Goal: Transaction & Acquisition: Obtain resource

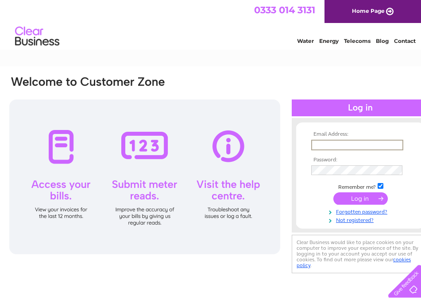
click at [363, 142] on input "text" at bounding box center [357, 145] width 92 height 11
type input "[EMAIL_ADDRESS][DOMAIN_NAME]"
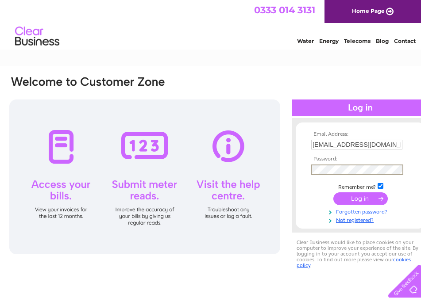
click at [333, 192] on input "submit" at bounding box center [360, 198] width 54 height 12
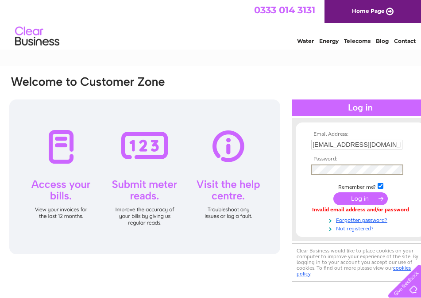
click at [333, 192] on input "submit" at bounding box center [360, 198] width 54 height 12
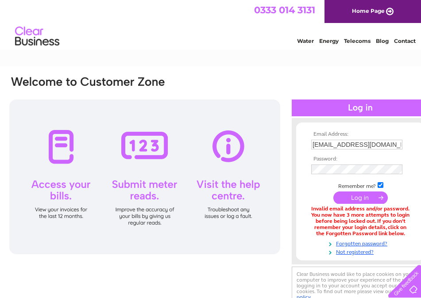
click at [390, 144] on input "[EMAIL_ADDRESS][DOMAIN_NAME]" at bounding box center [356, 145] width 91 height 10
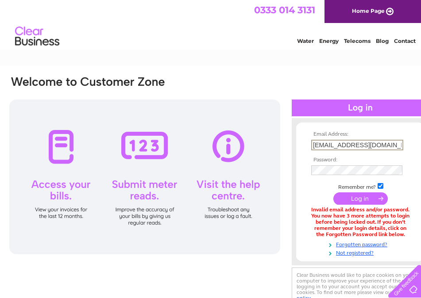
click at [390, 144] on input "[EMAIL_ADDRESS][DOMAIN_NAME]" at bounding box center [357, 145] width 92 height 11
click at [389, 144] on input "[EMAIL_ADDRESS][DOMAIN_NAME]" at bounding box center [357, 145] width 92 height 11
type input "[EMAIL_ADDRESS][DOMAIN_NAME]"
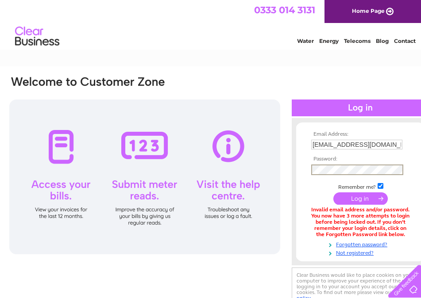
click at [333, 192] on input "submit" at bounding box center [360, 198] width 54 height 12
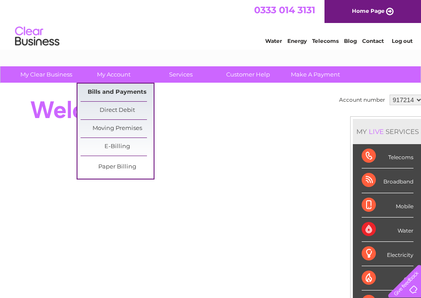
drag, startPoint x: 122, startPoint y: 92, endPoint x: 111, endPoint y: 89, distance: 10.8
click at [122, 92] on link "Bills and Payments" at bounding box center [116, 93] width 73 height 18
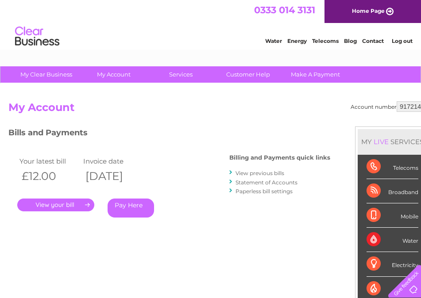
scroll to position [0, 17]
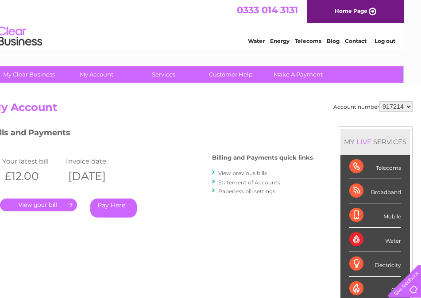
click at [407, 107] on select "917214" at bounding box center [395, 106] width 33 height 11
click at [379, 101] on select "917214" at bounding box center [395, 106] width 33 height 11
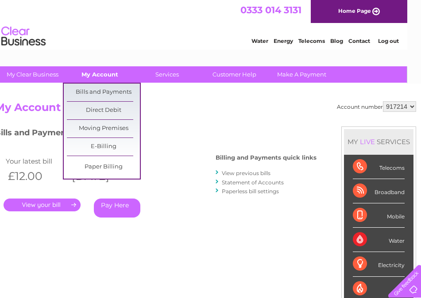
click at [107, 75] on link "My Account" at bounding box center [99, 74] width 73 height 16
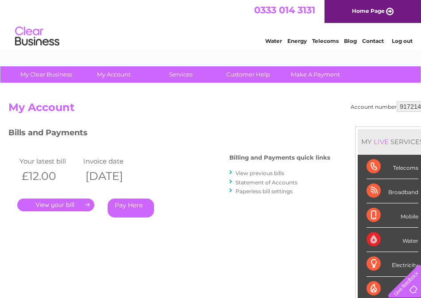
click at [64, 207] on link "." at bounding box center [55, 205] width 77 height 13
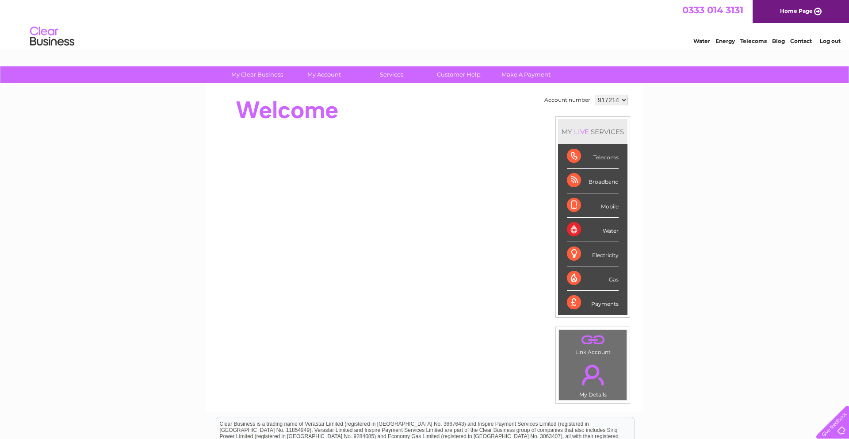
click at [420, 100] on select "917214" at bounding box center [611, 100] width 33 height 11
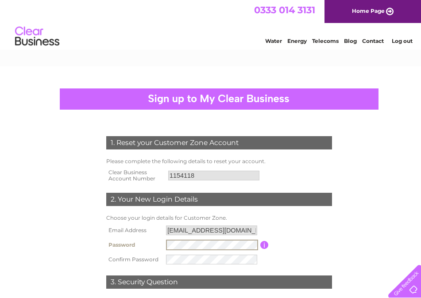
click at [378, 230] on form "1. Reset your Customer Zone Account Please complete the following details to re…" at bounding box center [218, 247] width 421 height 256
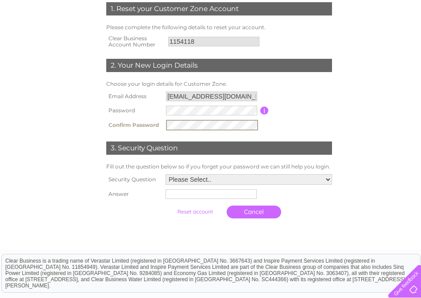
scroll to position [137, 0]
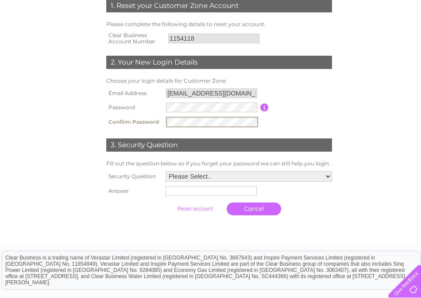
click at [325, 177] on select "Please Select.. In what town or city was your first job? In what town or city d…" at bounding box center [248, 176] width 166 height 11
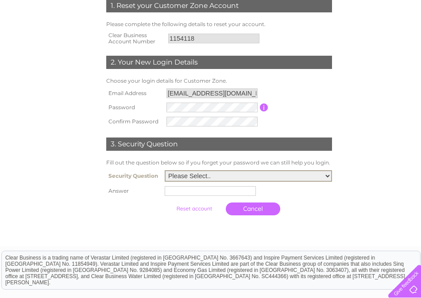
select select "1"
click at [165, 171] on select "Please Select.. In what town or city was your first job? In what town or city d…" at bounding box center [248, 175] width 167 height 11
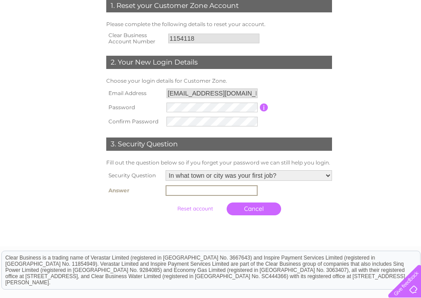
click at [230, 194] on input "text" at bounding box center [211, 190] width 92 height 11
type input "Limerick"
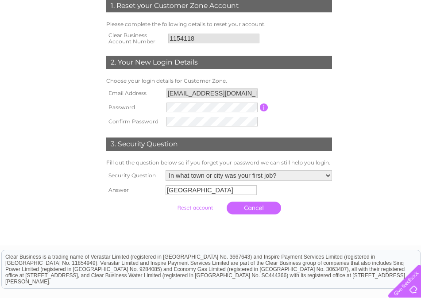
click at [191, 208] on input "submit" at bounding box center [195, 208] width 54 height 12
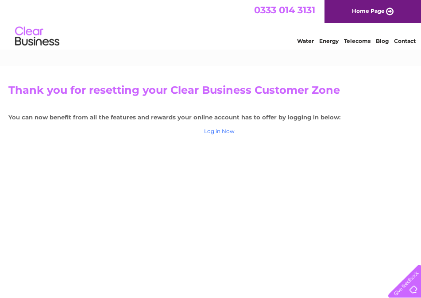
click at [222, 131] on link "Log in Now" at bounding box center [219, 131] width 31 height 7
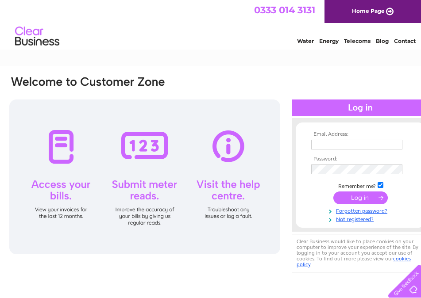
type input "[EMAIL_ADDRESS][DOMAIN_NAME]"
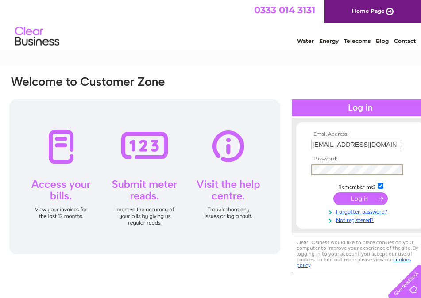
click at [333, 192] on input "submit" at bounding box center [360, 198] width 54 height 12
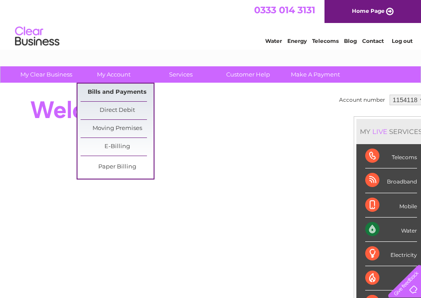
click at [116, 89] on link "Bills and Payments" at bounding box center [116, 93] width 73 height 18
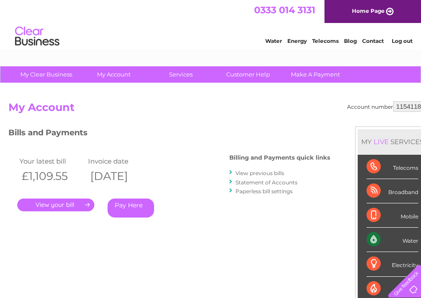
drag, startPoint x: 57, startPoint y: 204, endPoint x: 170, endPoint y: 149, distance: 125.2
click at [58, 204] on link "." at bounding box center [55, 205] width 77 height 13
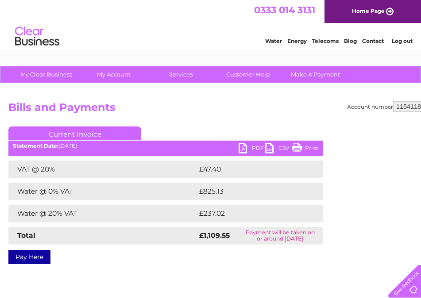
click at [242, 149] on link "PDF" at bounding box center [251, 149] width 27 height 13
